Goal: Transaction & Acquisition: Purchase product/service

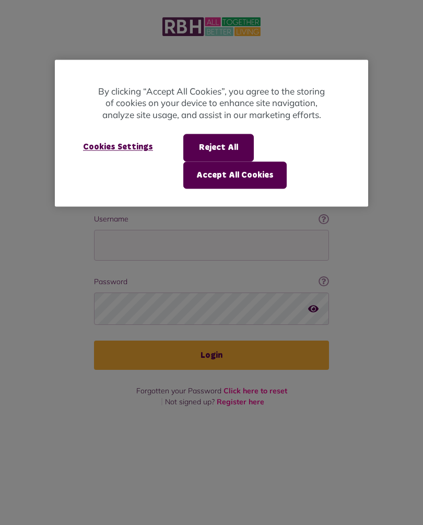
click at [257, 173] on button "Accept All Cookies" at bounding box center [235, 175] width 104 height 27
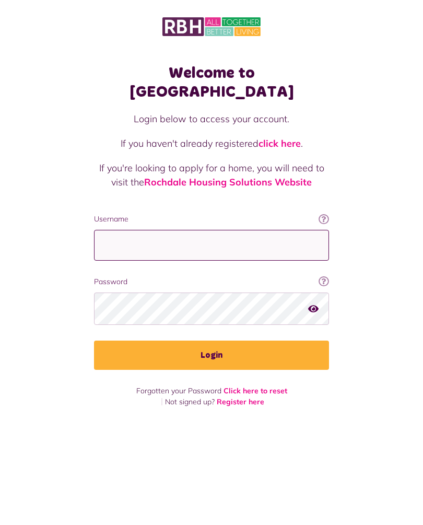
click at [187, 230] on input "Username" at bounding box center [211, 245] width 235 height 31
type input "**********"
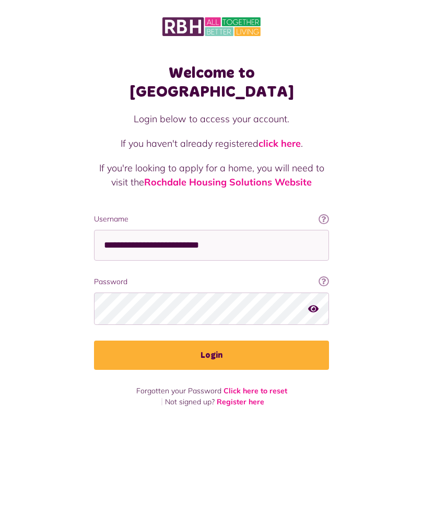
click at [219, 341] on button "Login" at bounding box center [211, 355] width 235 height 29
click at [216, 341] on button "Login" at bounding box center [211, 355] width 235 height 29
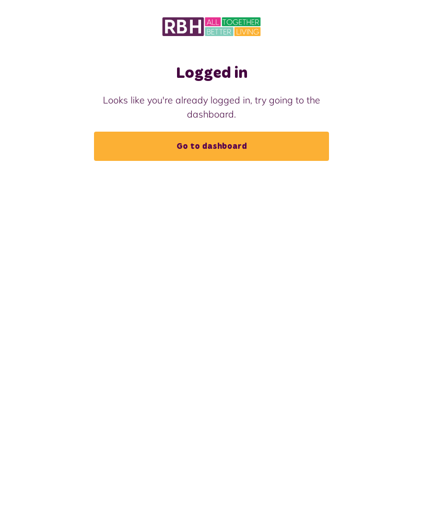
click at [233, 142] on link "Go to dashboard" at bounding box center [211, 146] width 235 height 29
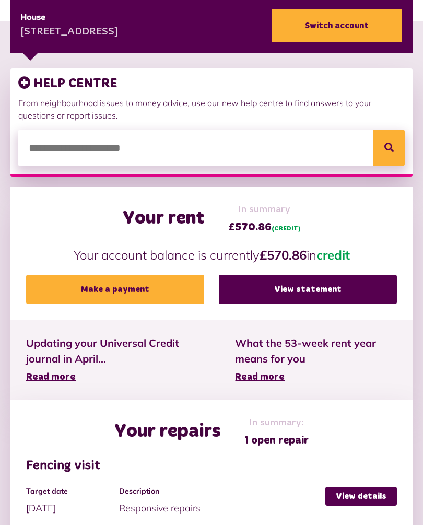
scroll to position [192, 0]
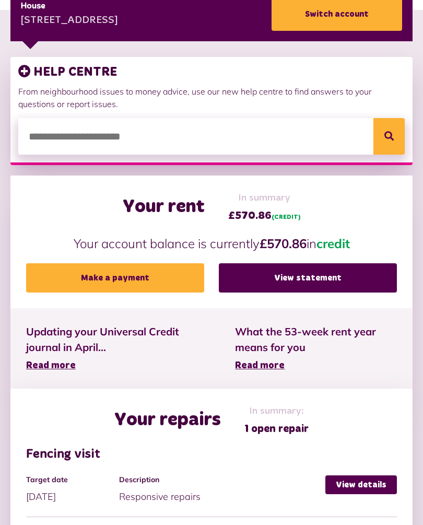
click at [319, 280] on link "View statement" at bounding box center [308, 278] width 178 height 29
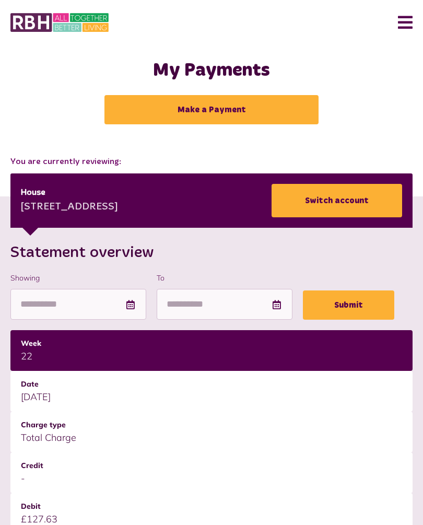
scroll to position [3, 0]
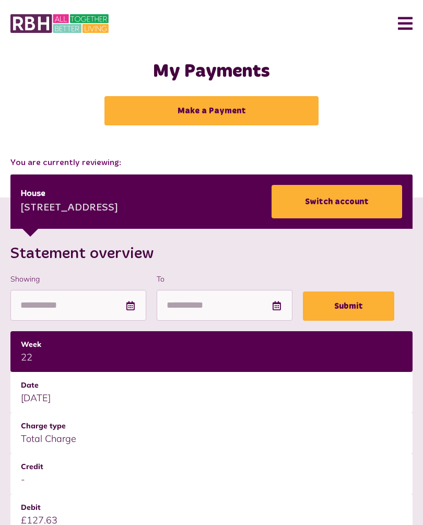
click at [237, 111] on link "Make a Payment" at bounding box center [212, 111] width 214 height 29
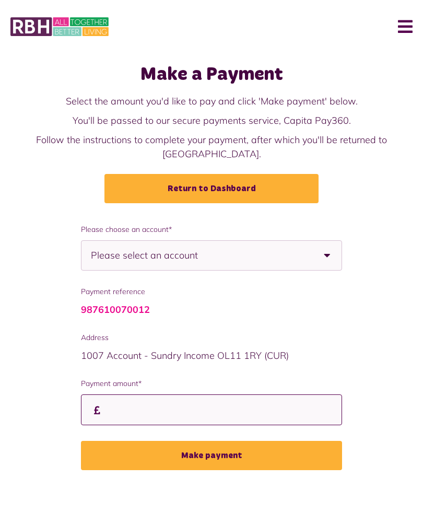
click at [120, 401] on input "Payment amount*" at bounding box center [211, 410] width 261 height 31
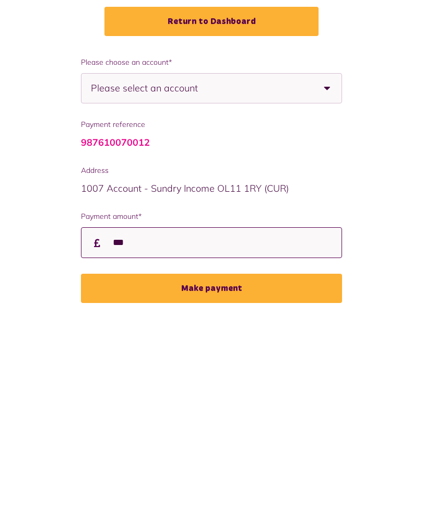
type input "***"
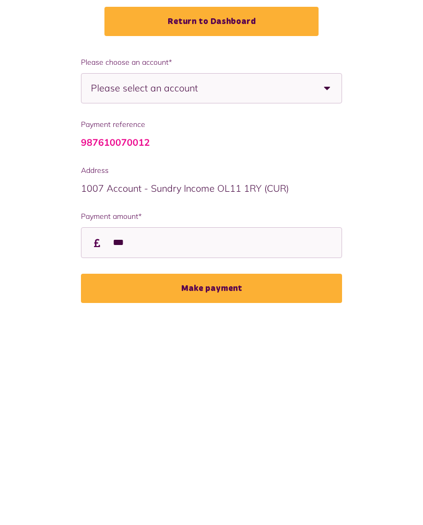
click at [323, 241] on b at bounding box center [327, 255] width 29 height 29
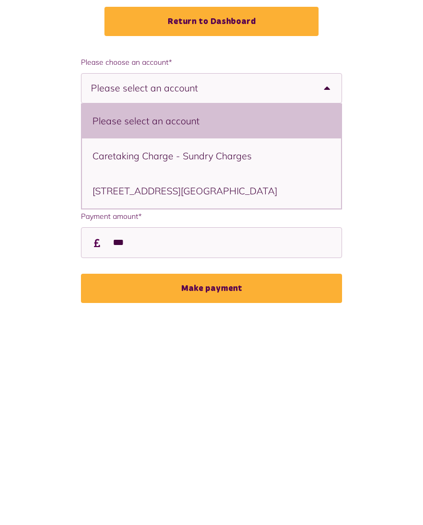
click at [267, 341] on li "3 Dacre Road, Rochdale, OL11 2LH - House" at bounding box center [211, 358] width 259 height 35
select select "**********"
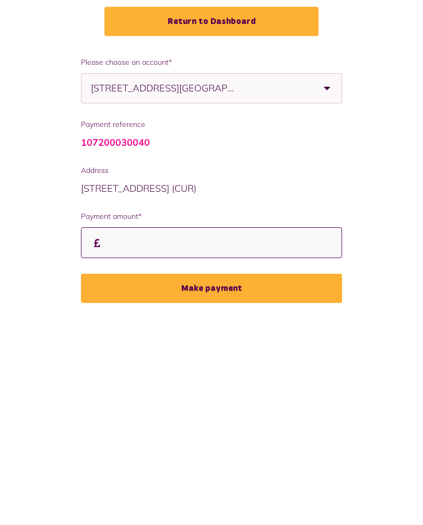
click at [122, 395] on input "Payment amount*" at bounding box center [211, 410] width 261 height 31
type input "***"
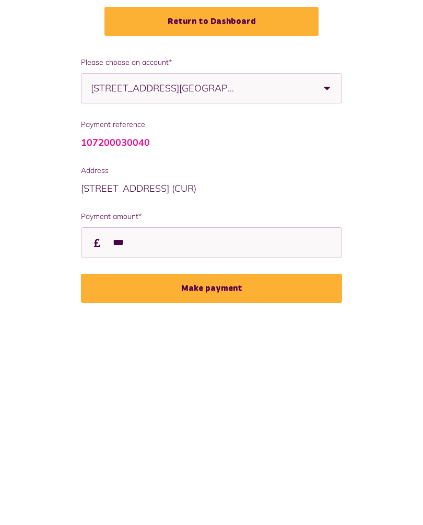
click at [223, 441] on button "Make payment" at bounding box center [211, 455] width 261 height 29
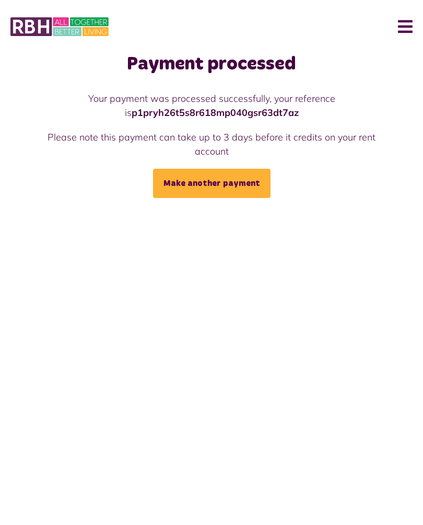
click at [399, 37] on button "Menu" at bounding box center [401, 26] width 22 height 32
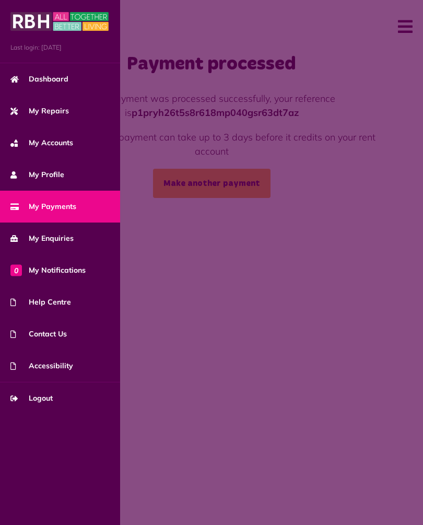
click at [64, 113] on span "My Repairs" at bounding box center [39, 111] width 59 height 11
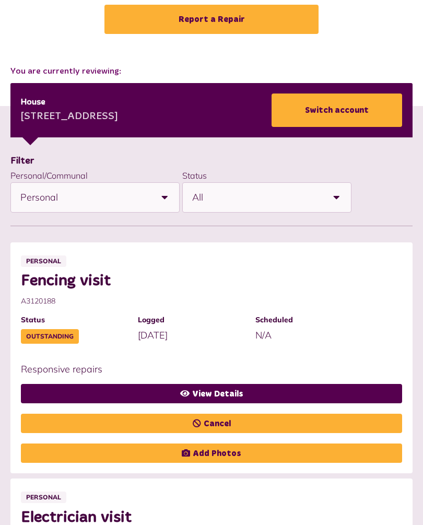
scroll to position [95, 0]
click at [225, 384] on link "View Details" at bounding box center [212, 393] width 382 height 19
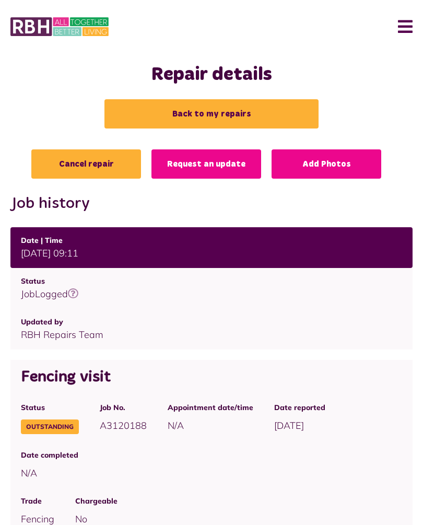
click at [412, 23] on button "Menu" at bounding box center [401, 26] width 22 height 32
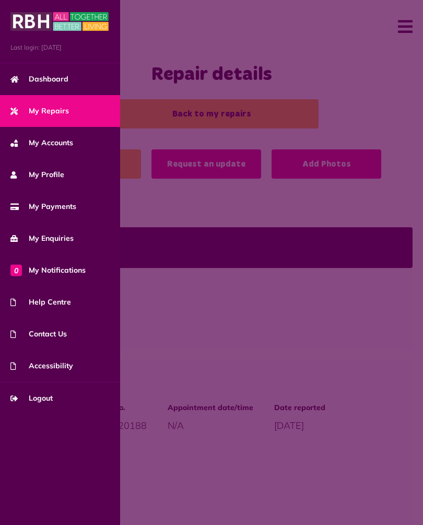
click at [52, 405] on link "Logout" at bounding box center [60, 399] width 120 height 32
